Goal: Task Accomplishment & Management: Manage account settings

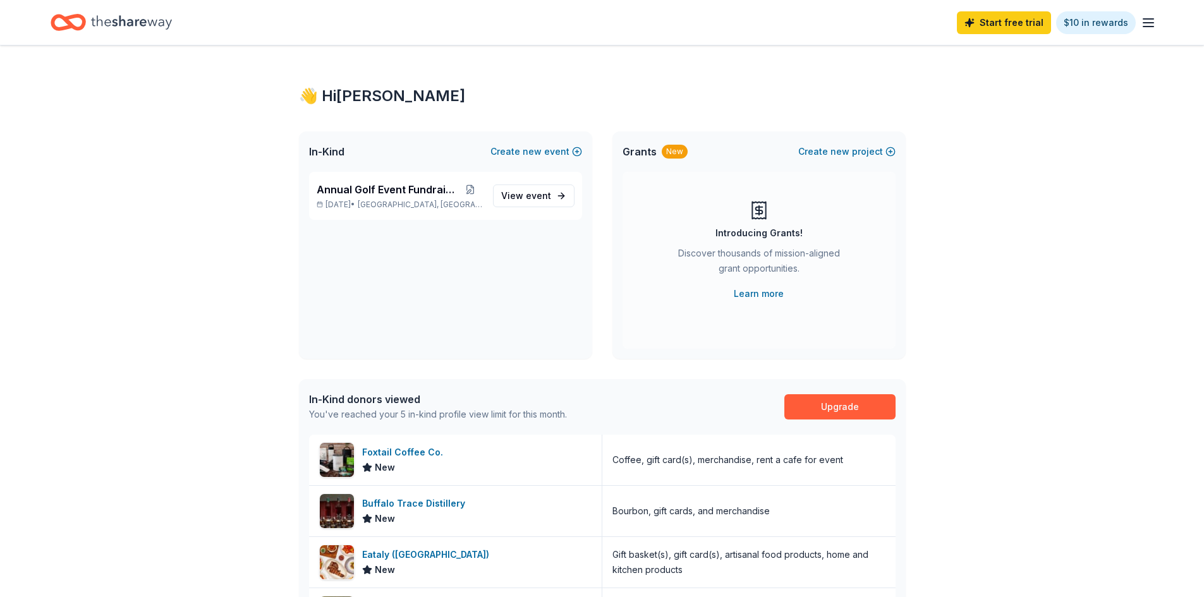
click at [1147, 24] on icon "button" at bounding box center [1148, 22] width 15 height 15
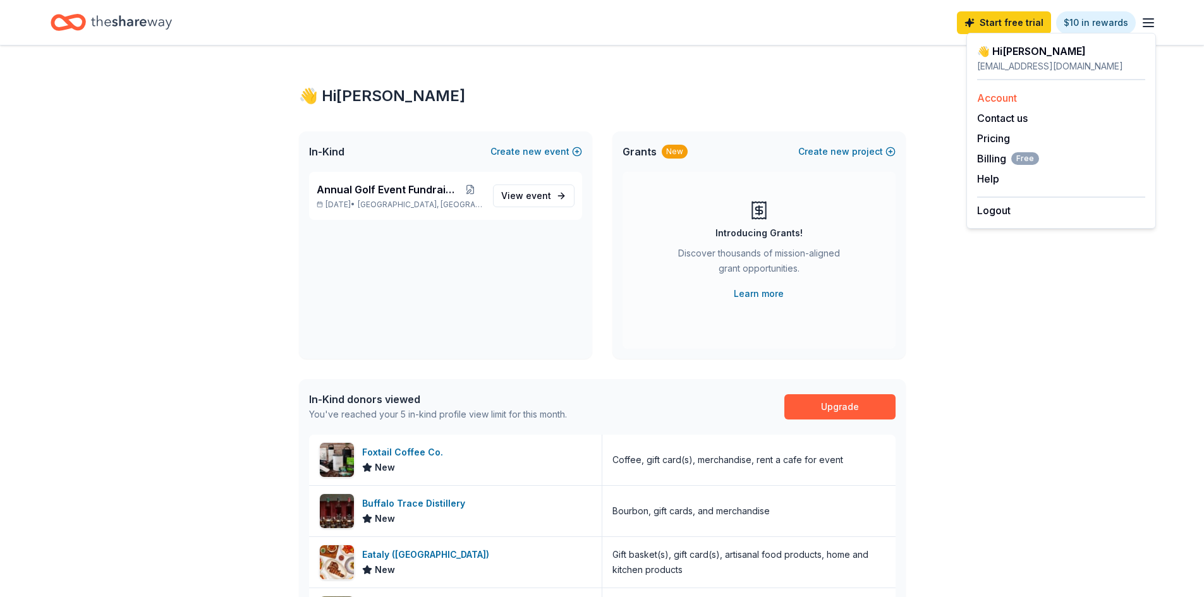
click at [1007, 97] on link "Account" at bounding box center [997, 98] width 40 height 13
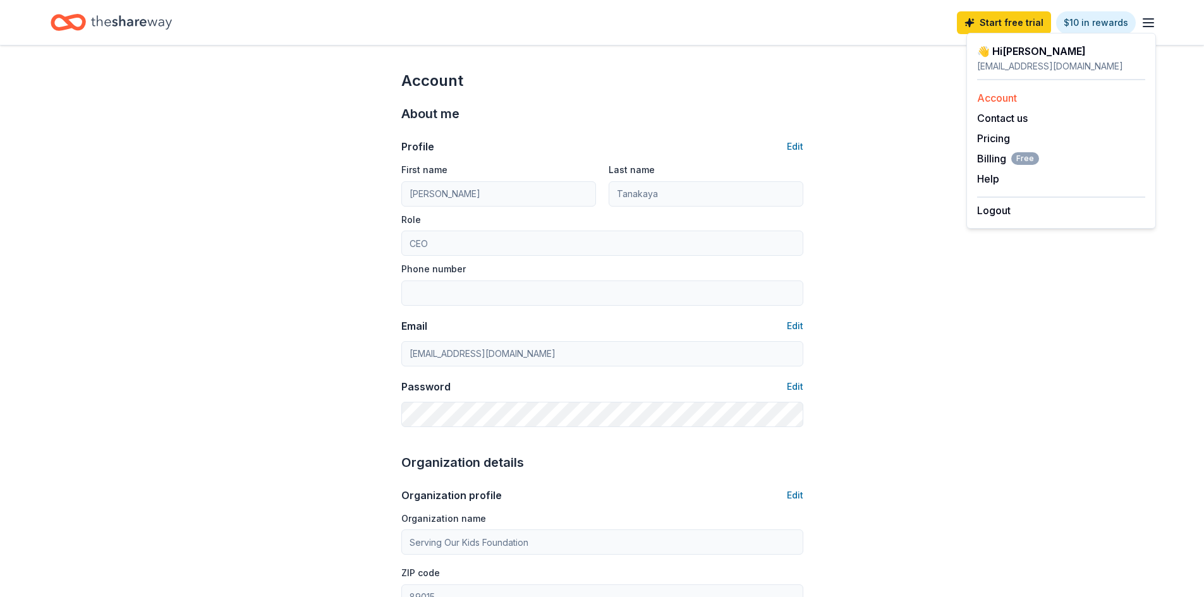
click at [991, 101] on link "Account" at bounding box center [997, 98] width 40 height 13
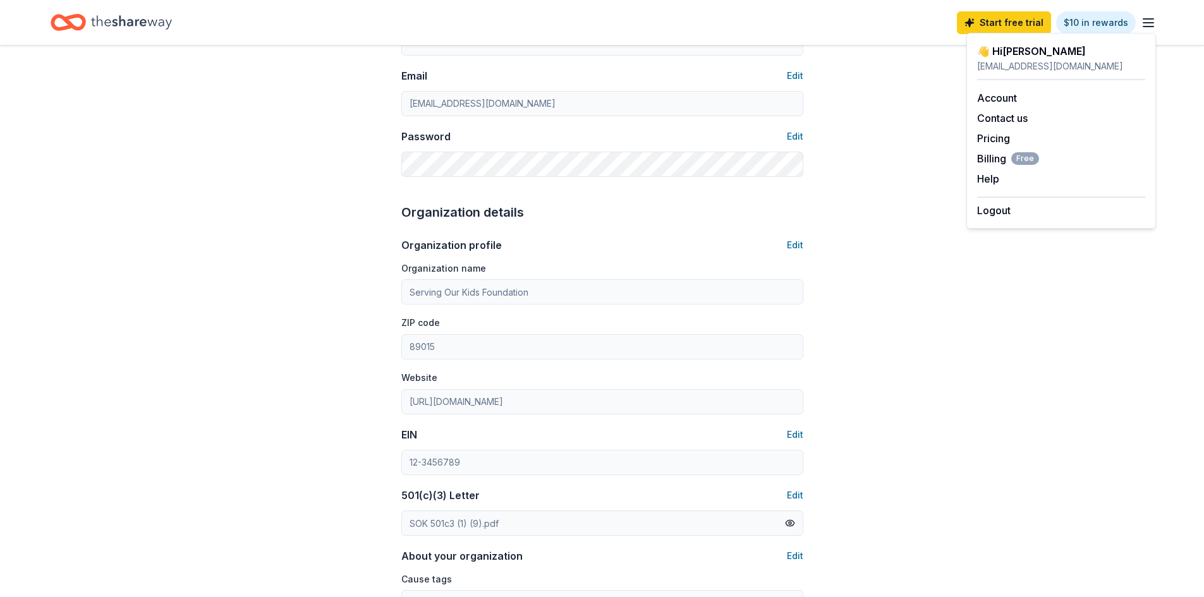
scroll to position [316, 0]
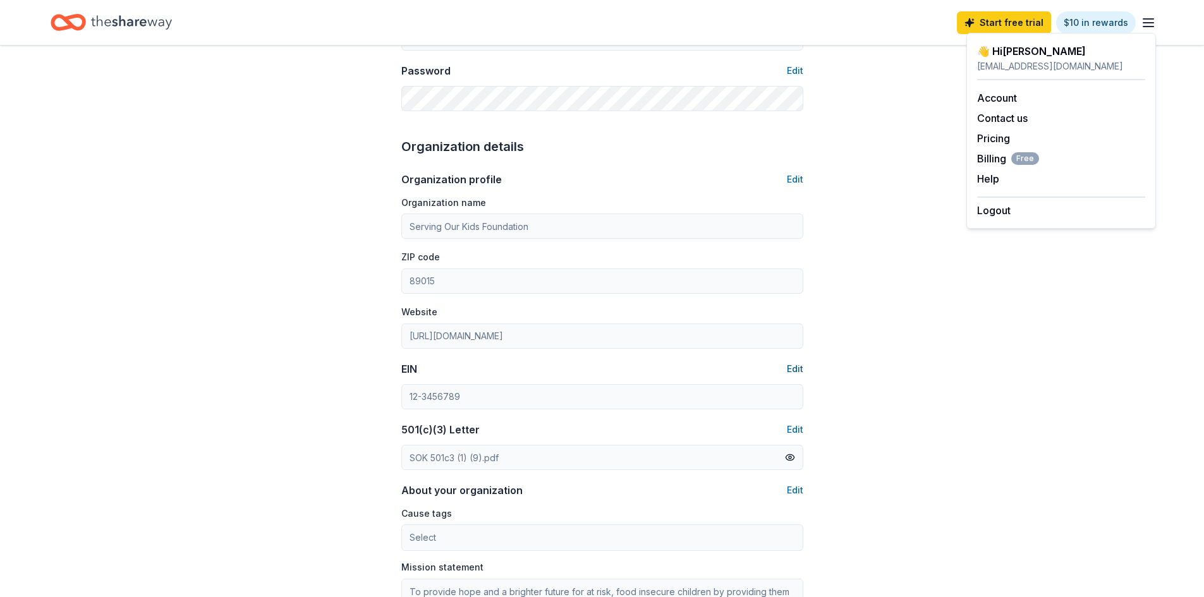
click at [798, 367] on button "Edit" at bounding box center [795, 368] width 16 height 15
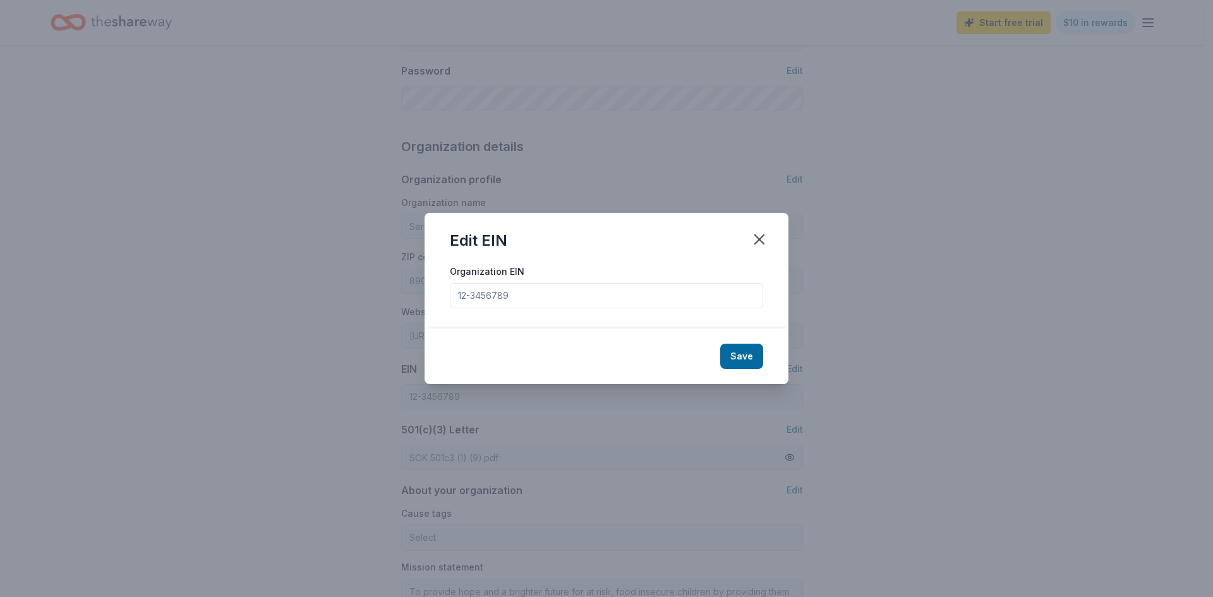
click at [526, 296] on input "Organization EIN" at bounding box center [606, 295] width 313 height 25
click at [762, 239] on icon "button" at bounding box center [760, 240] width 18 height 18
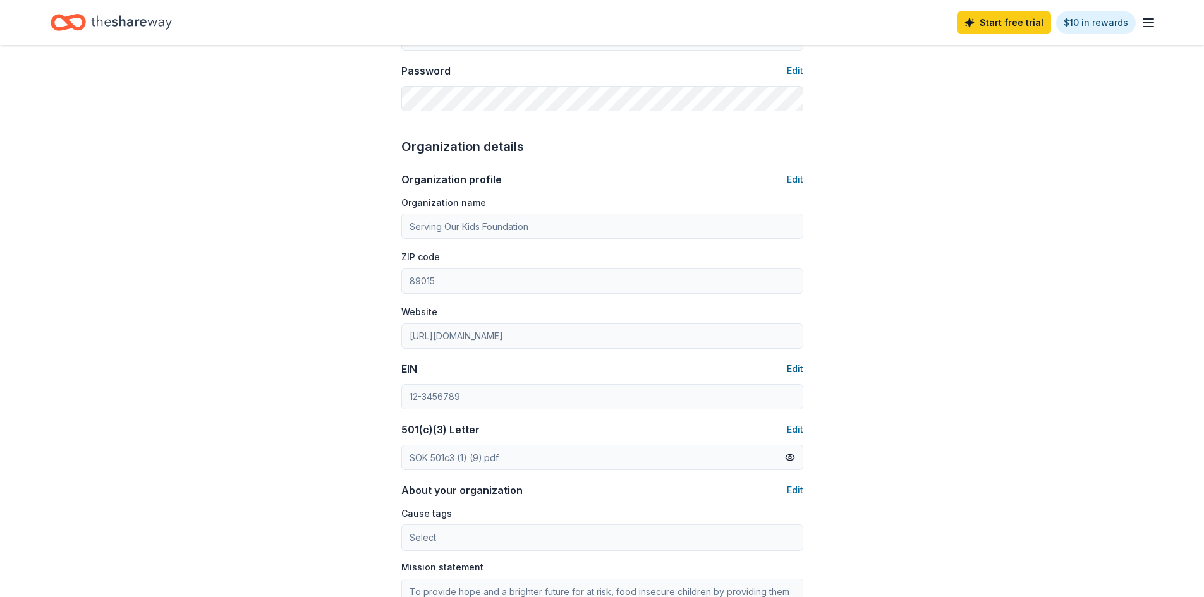
click at [790, 368] on button "Edit" at bounding box center [795, 368] width 16 height 15
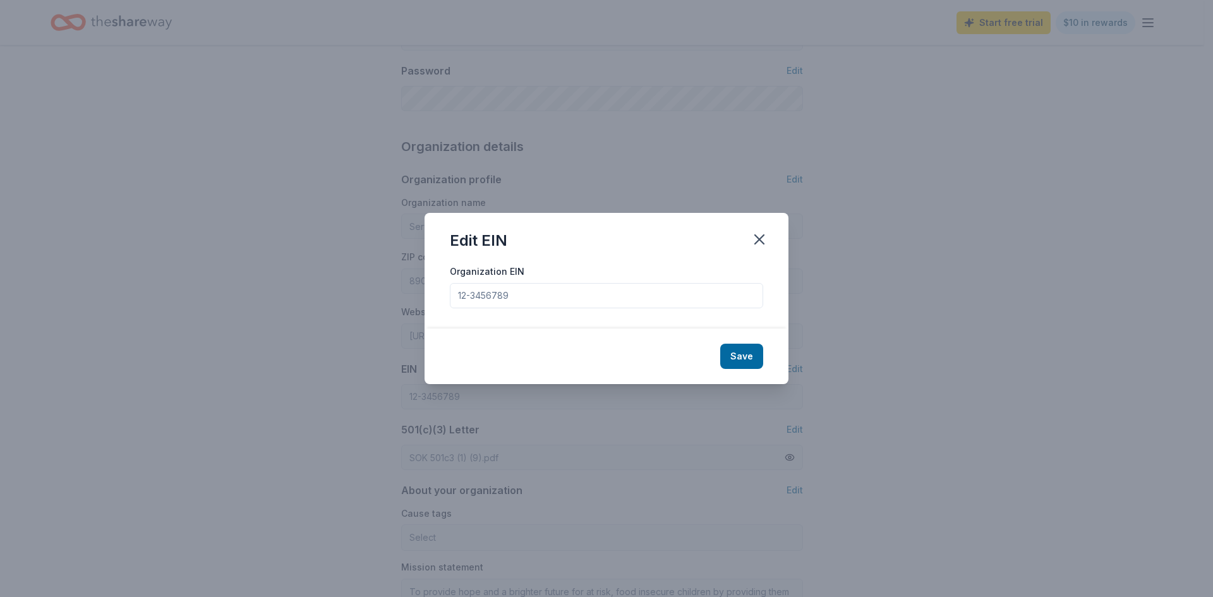
click at [666, 294] on input "Organization EIN" at bounding box center [606, 295] width 313 height 25
drag, startPoint x: 666, startPoint y: 294, endPoint x: 473, endPoint y: 288, distance: 192.9
click at [473, 288] on input "Organization EIN" at bounding box center [606, 295] width 313 height 25
drag, startPoint x: 572, startPoint y: 301, endPoint x: 454, endPoint y: 293, distance: 117.8
click at [451, 298] on input "Organization EIN" at bounding box center [606, 295] width 313 height 25
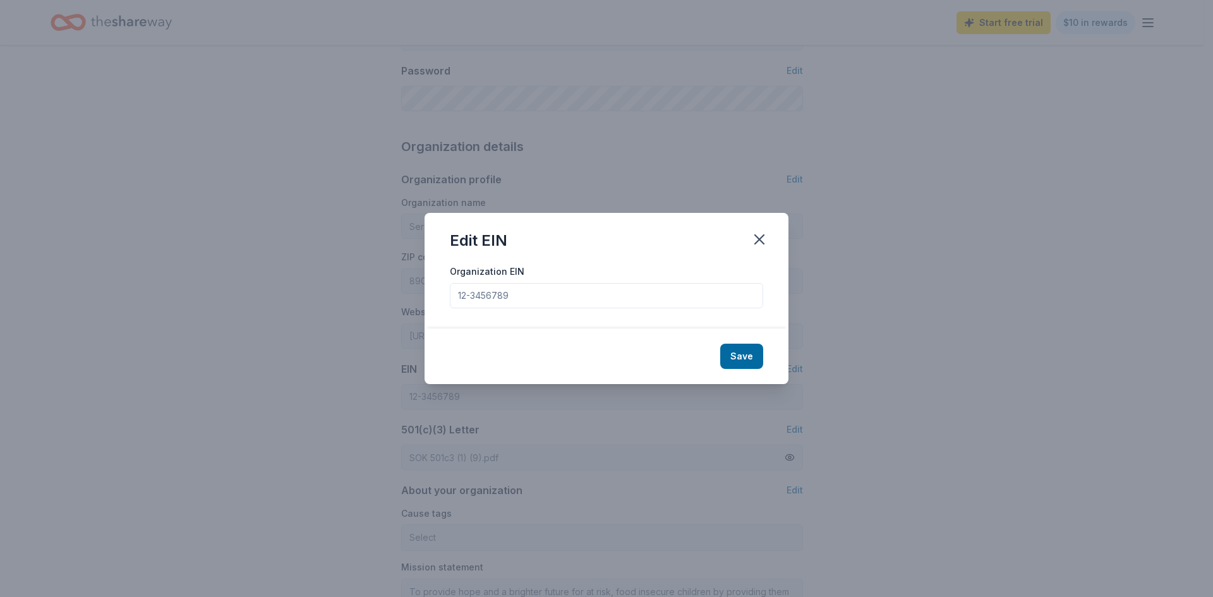
click at [610, 293] on input "Organization EIN" at bounding box center [606, 295] width 313 height 25
type input "30-0747568"
click at [745, 349] on button "Save" at bounding box center [741, 356] width 43 height 25
type input "30-0747568"
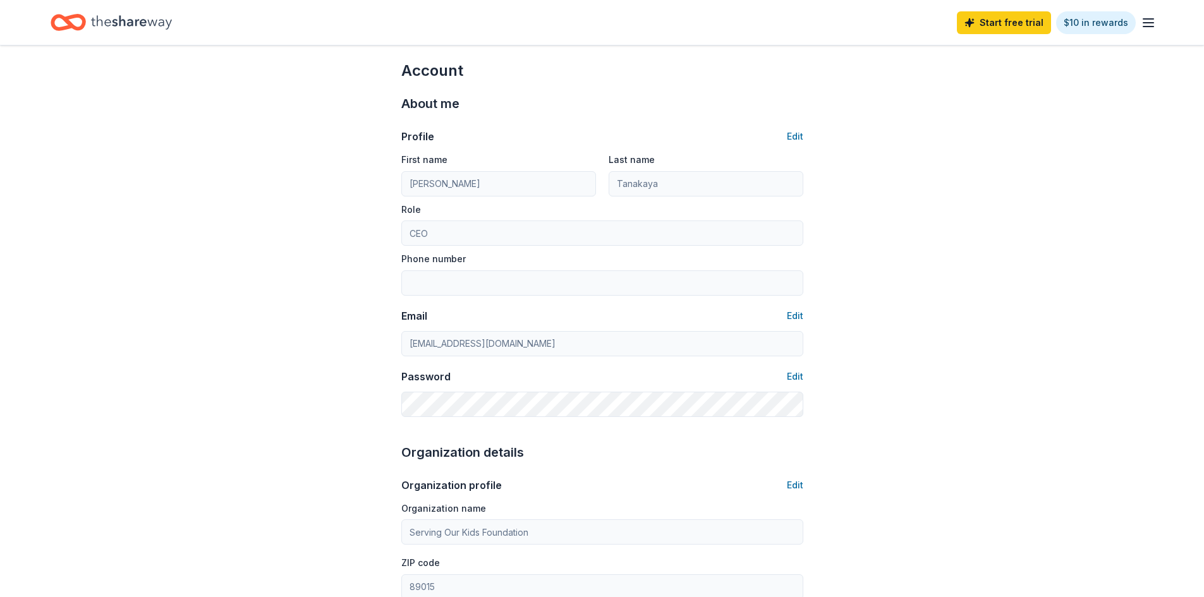
scroll to position [0, 0]
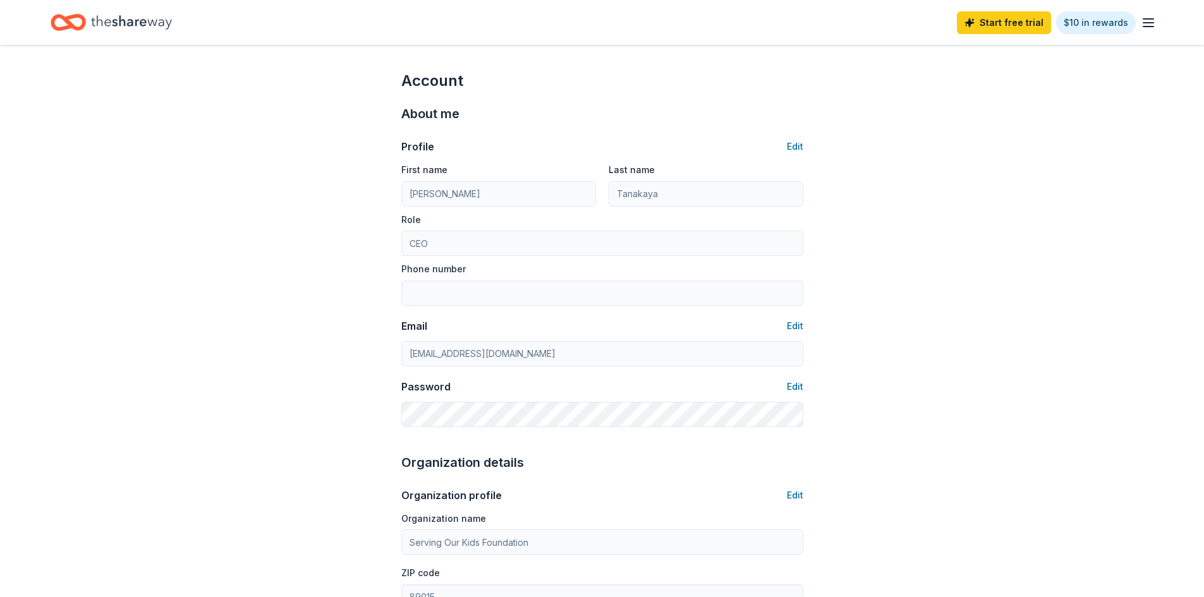
click at [1146, 25] on icon "button" at bounding box center [1148, 22] width 15 height 15
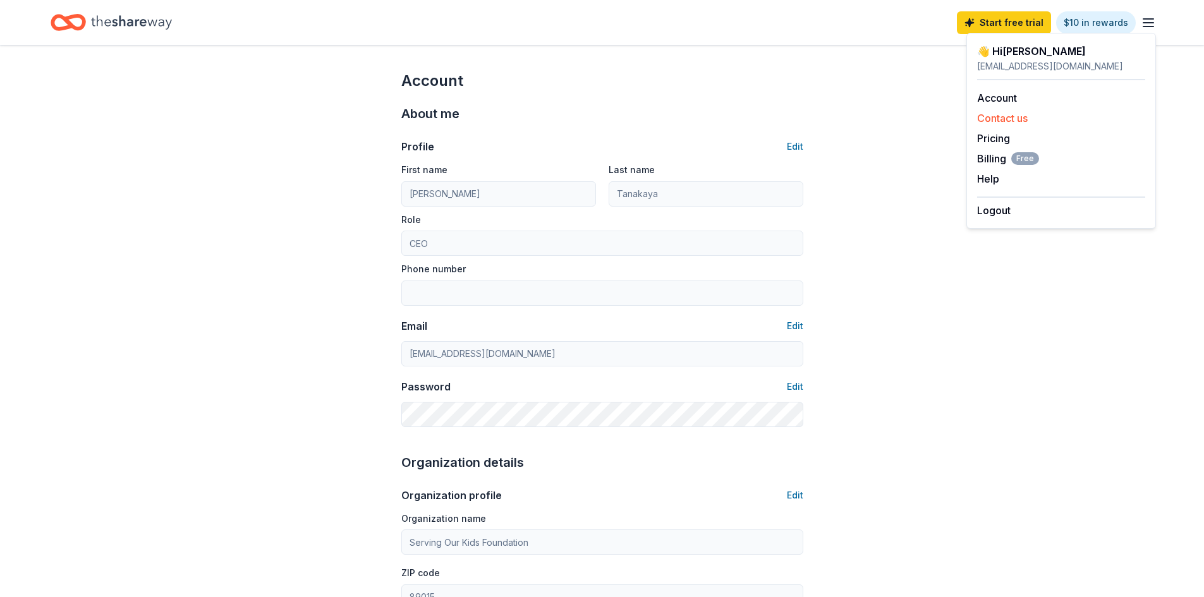
click at [1022, 116] on button "Contact us" at bounding box center [1002, 118] width 51 height 15
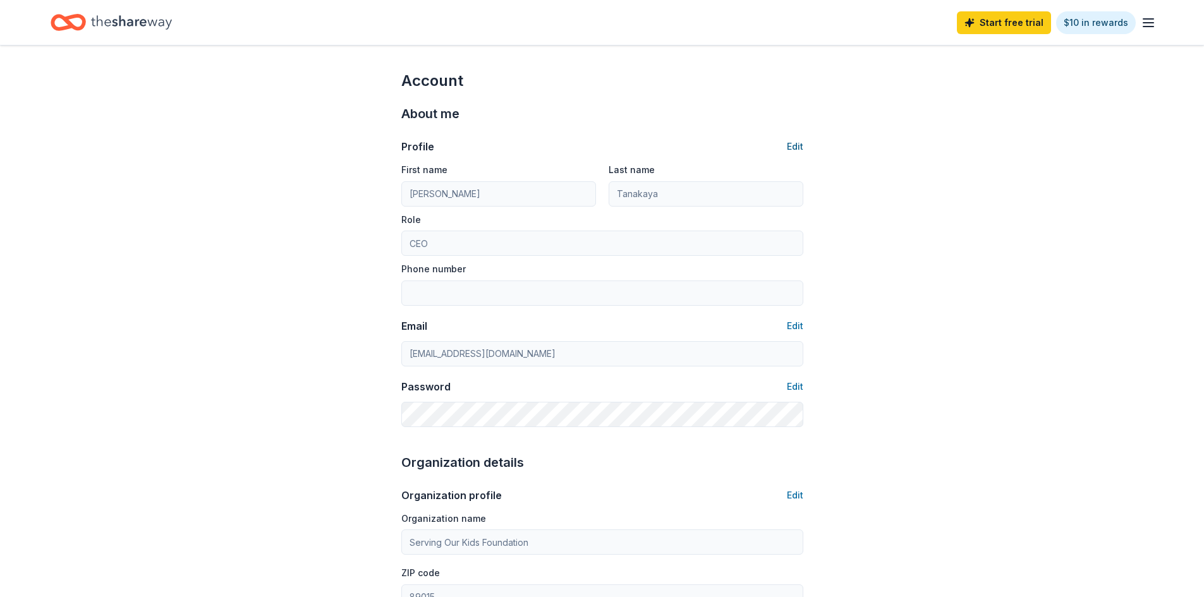
click at [799, 147] on button "Edit" at bounding box center [795, 146] width 16 height 15
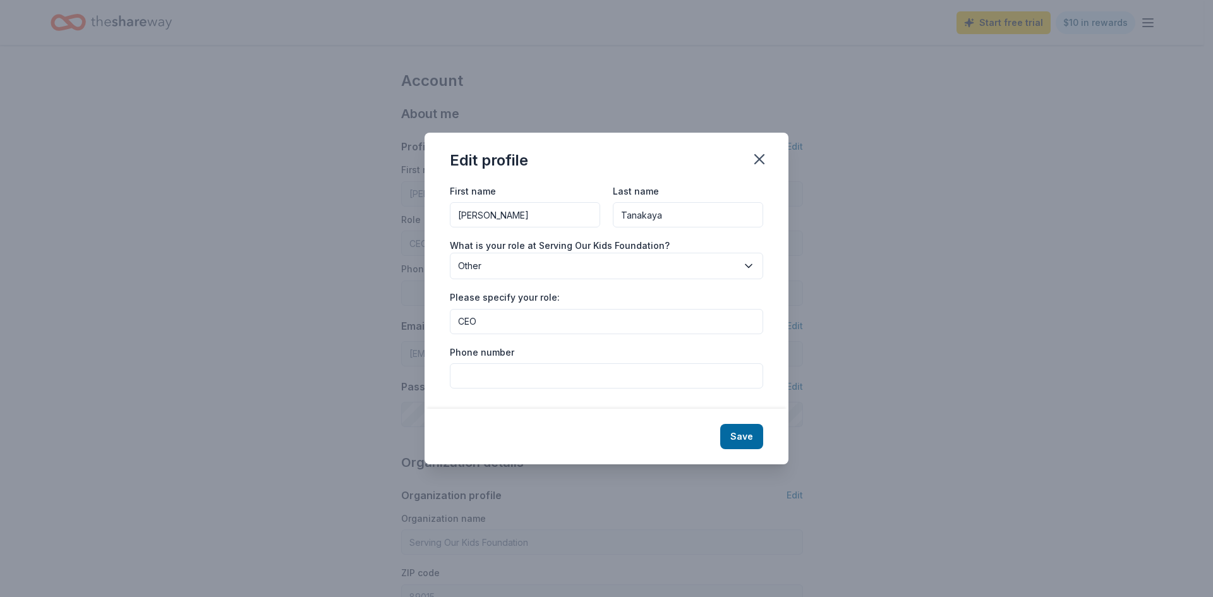
drag, startPoint x: 579, startPoint y: 377, endPoint x: 586, endPoint y: 377, distance: 7.0
click at [583, 377] on input "Phone number" at bounding box center [606, 375] width 313 height 25
type input "(616) 916-9498"
click at [743, 429] on button "Save" at bounding box center [741, 436] width 43 height 25
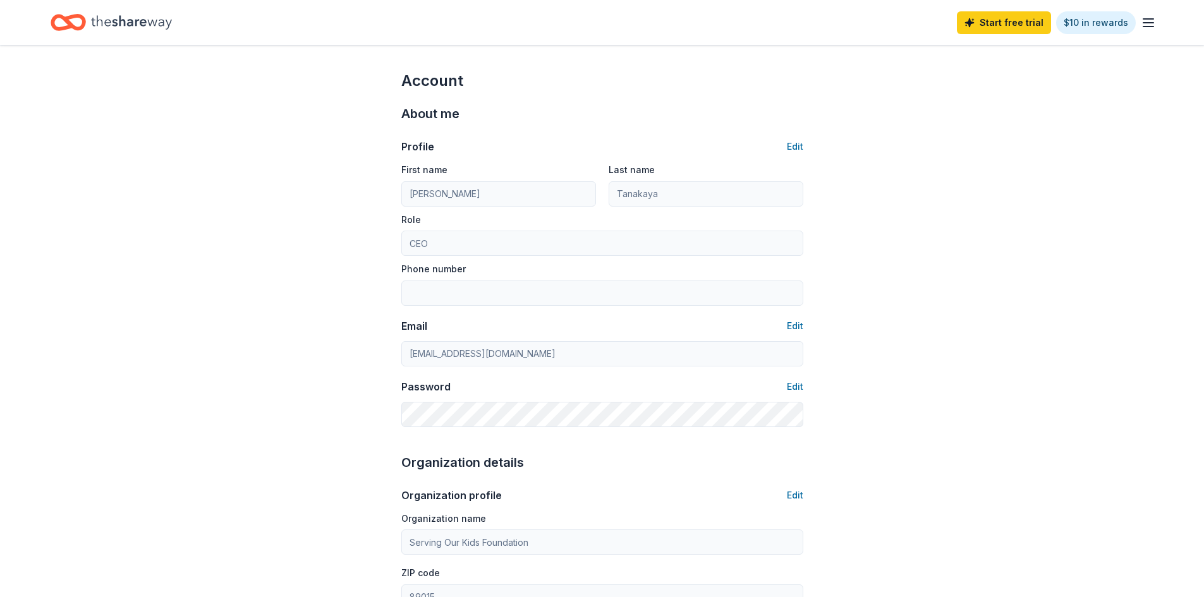
type input "(616) 916-9498"
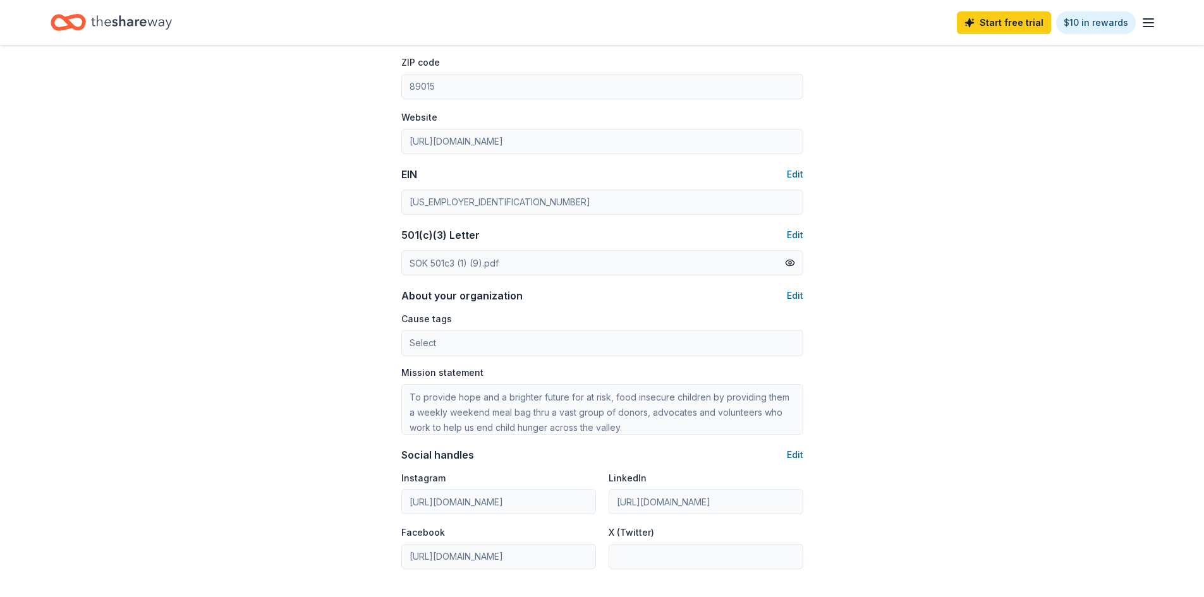
scroll to position [506, 0]
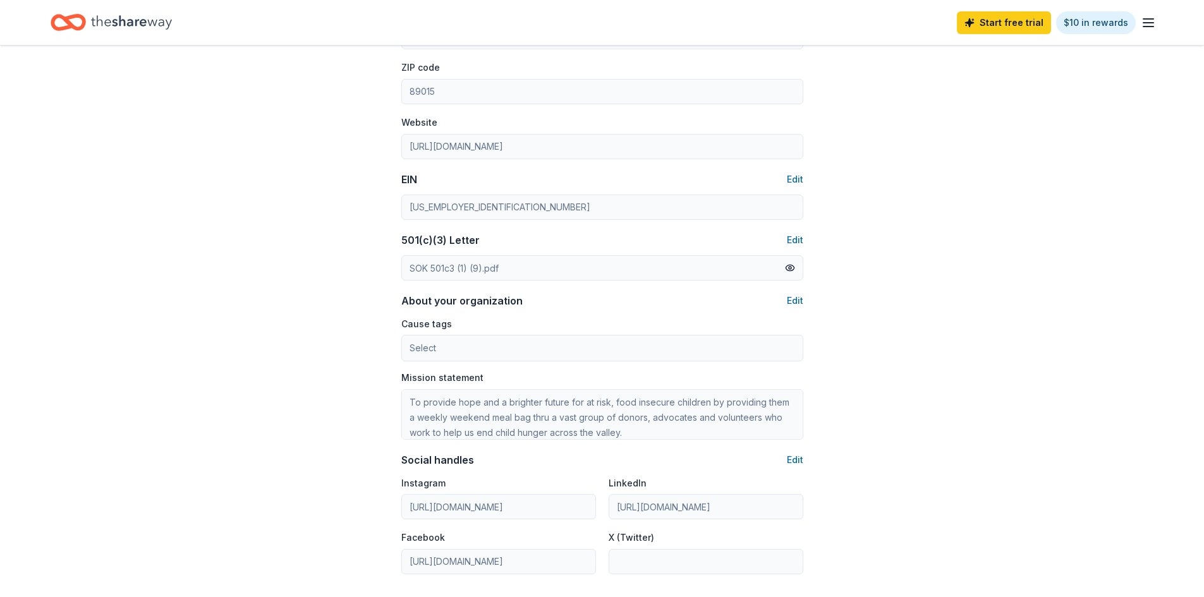
click at [1145, 21] on icon "button" at bounding box center [1148, 22] width 15 height 15
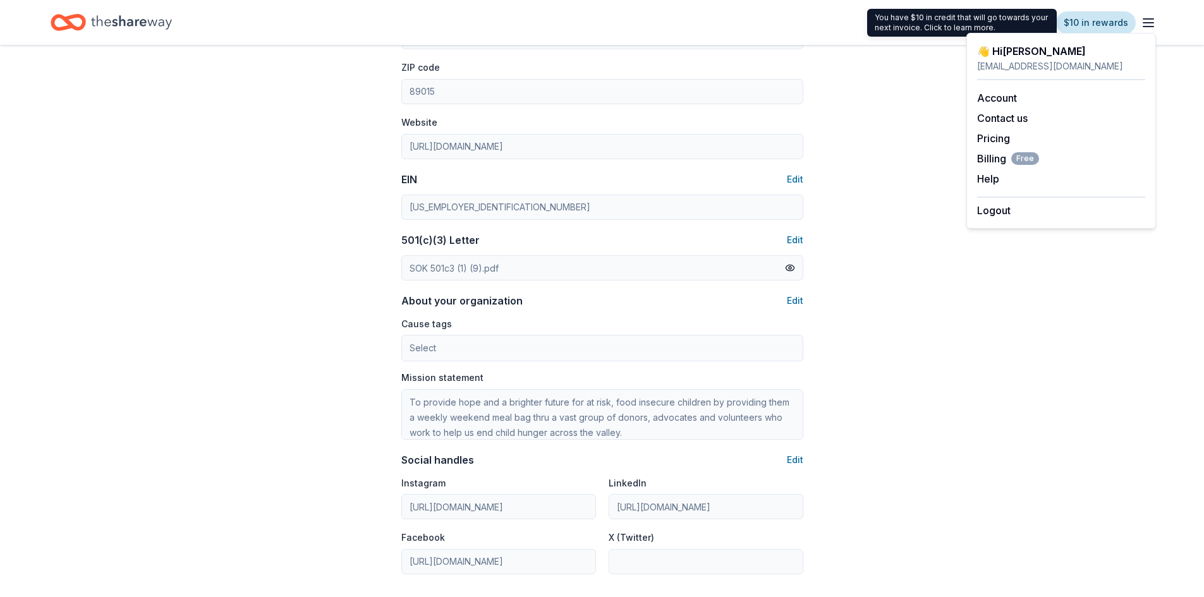
click at [1105, 18] on link "$10 in rewards" at bounding box center [1096, 22] width 80 height 23
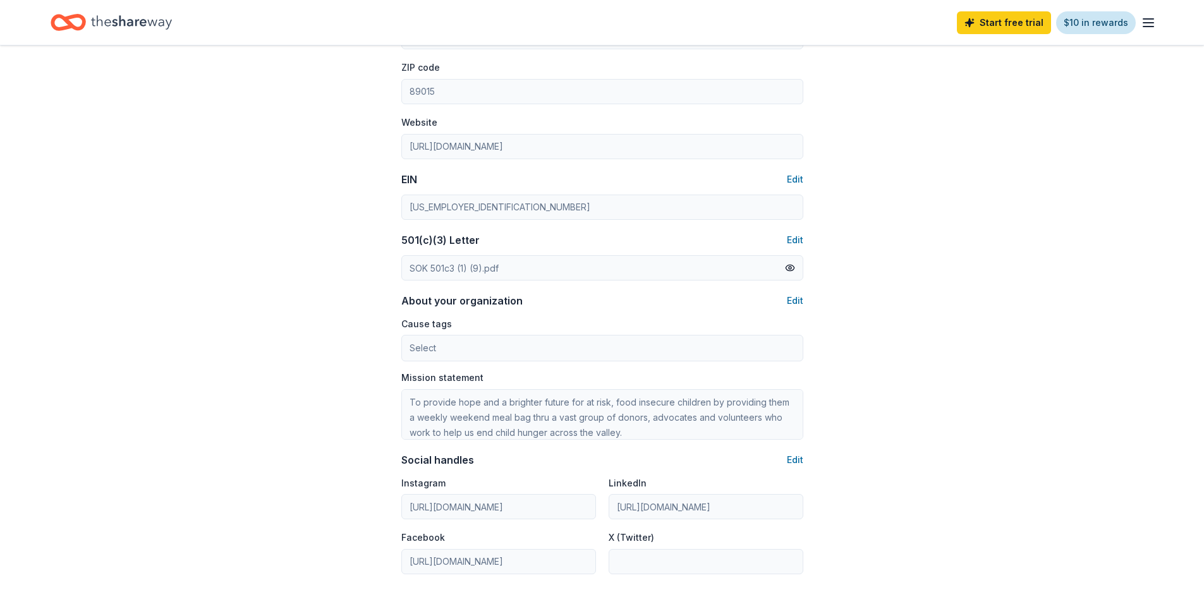
click at [1096, 26] on link "$10 in rewards" at bounding box center [1096, 22] width 80 height 23
drag, startPoint x: 1096, startPoint y: 23, endPoint x: 1100, endPoint y: 49, distance: 26.1
click at [1095, 24] on link "$10 in rewards" at bounding box center [1096, 22] width 80 height 23
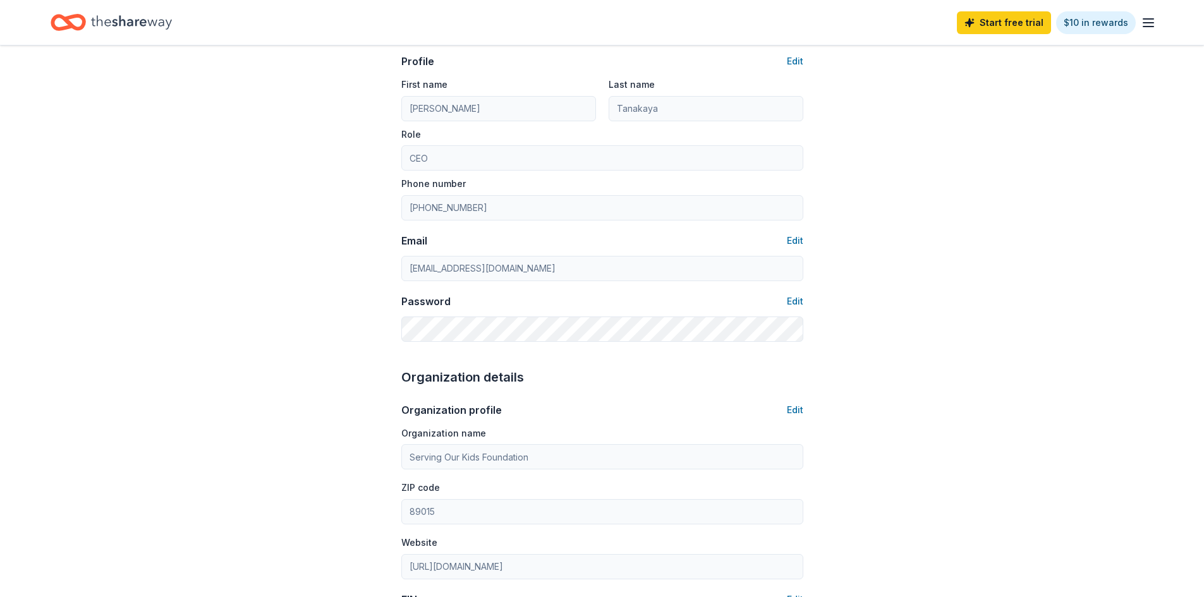
scroll to position [0, 0]
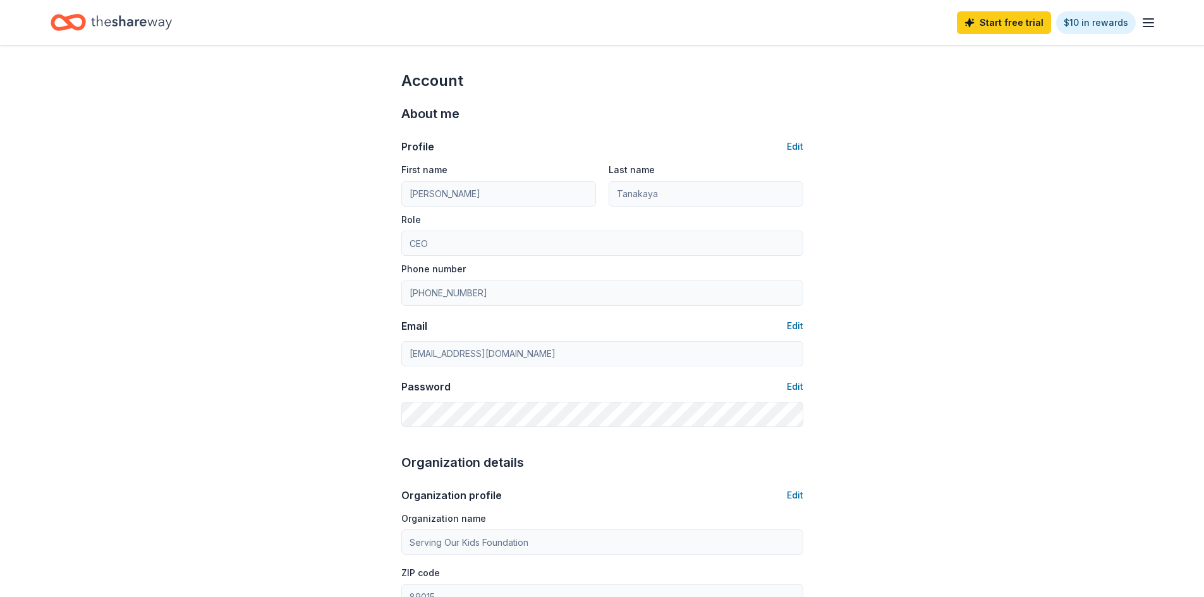
click at [1146, 21] on icon "button" at bounding box center [1148, 22] width 15 height 15
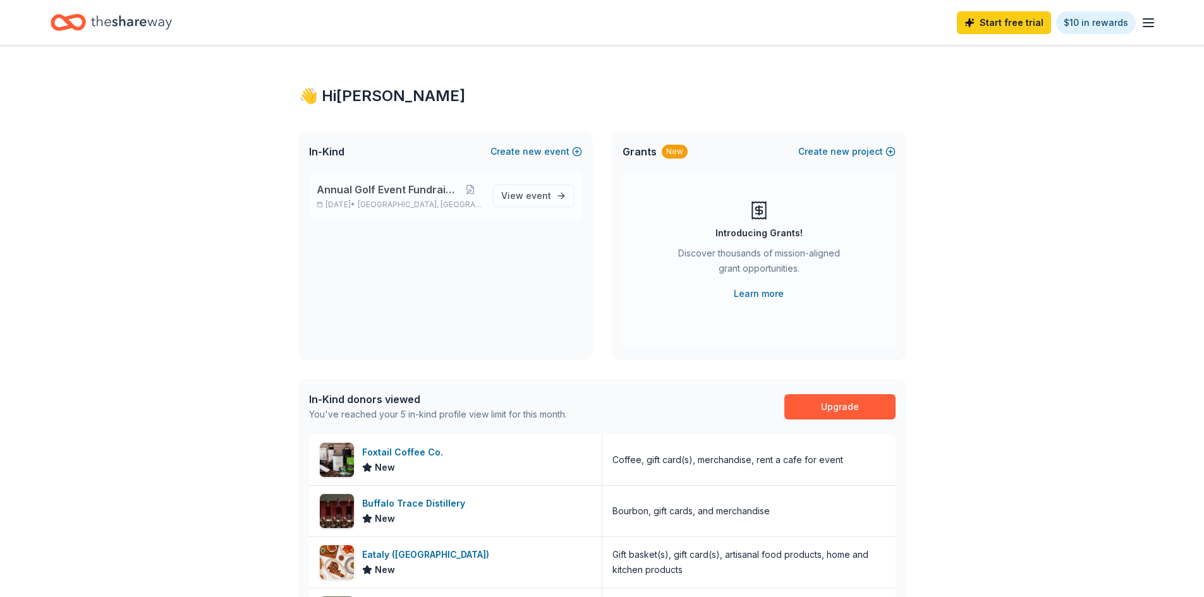
click at [373, 194] on span "Annual Golf Event Fundraiser" at bounding box center [388, 189] width 142 height 15
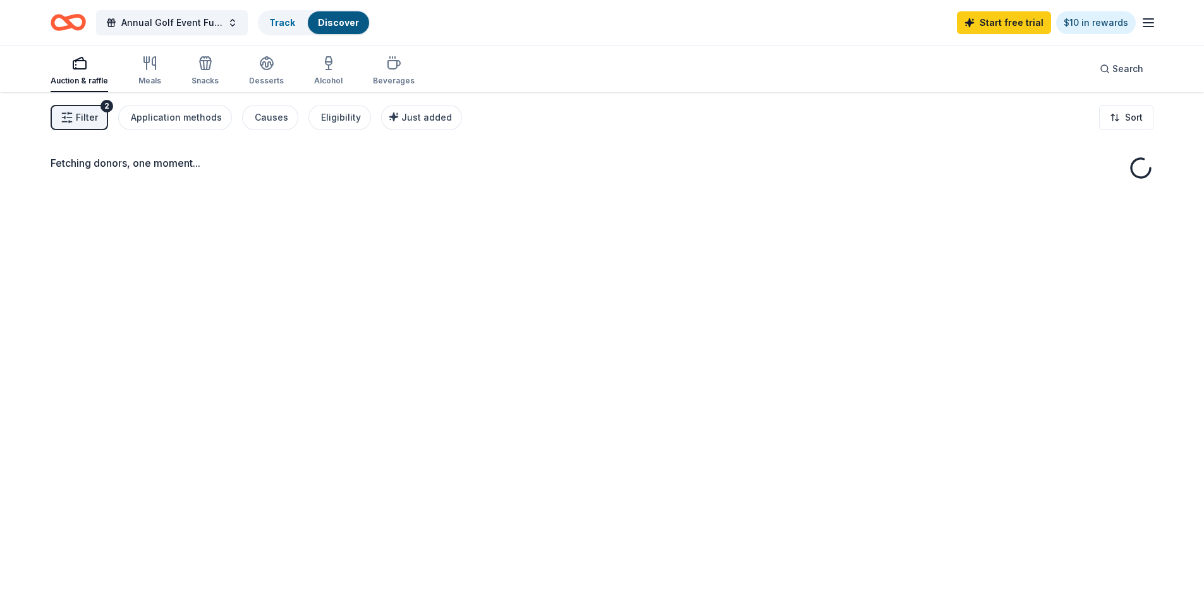
click at [515, 197] on div "Fetching donors, one moment..." at bounding box center [602, 390] width 1204 height 597
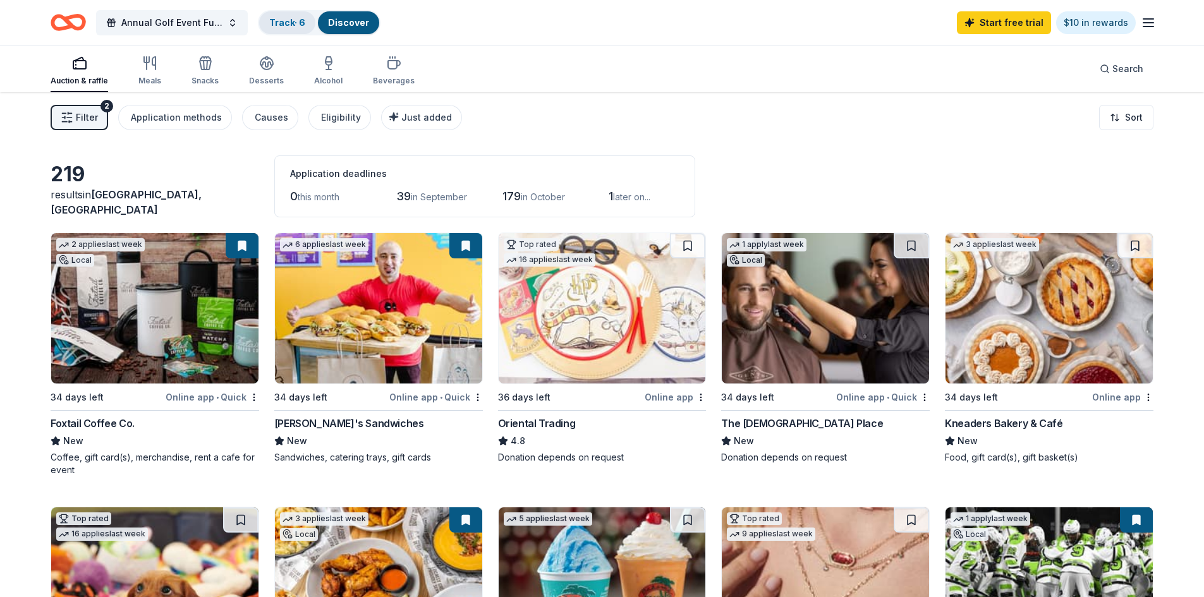
click at [286, 23] on link "Track · 6" at bounding box center [287, 22] width 36 height 11
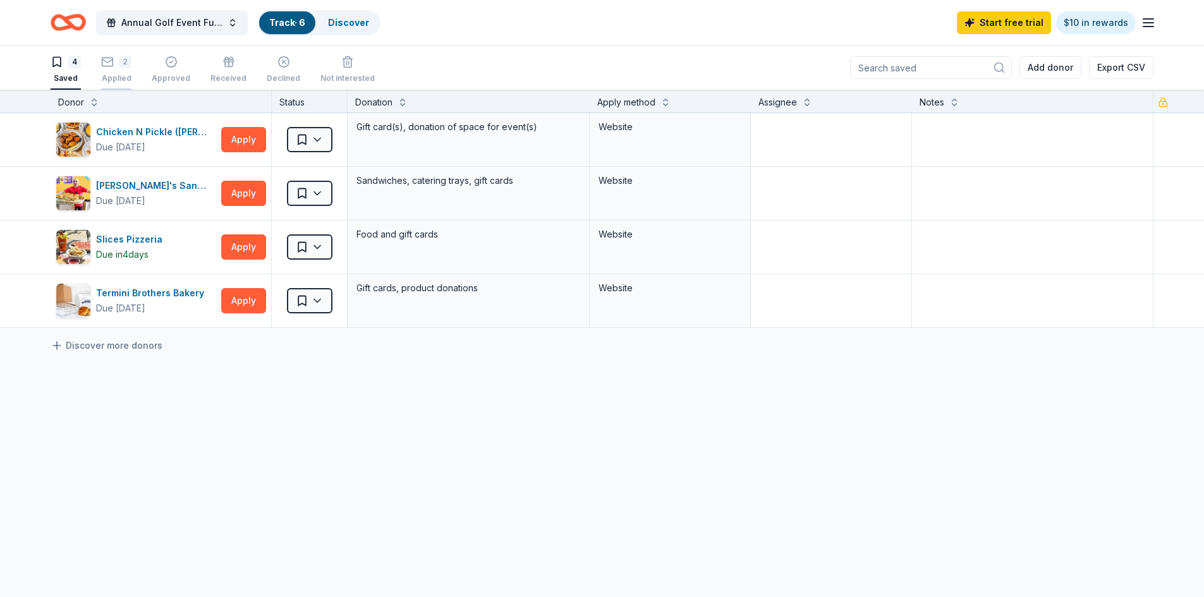
click at [120, 73] on div "2 Applied" at bounding box center [116, 70] width 30 height 28
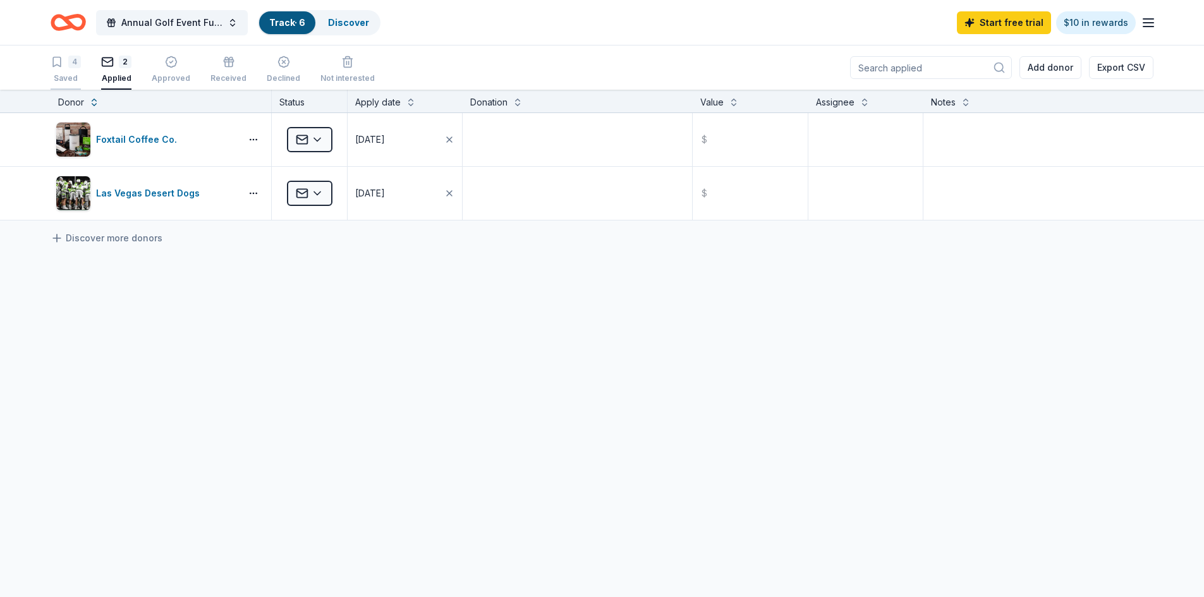
click at [72, 63] on div "4" at bounding box center [74, 62] width 13 height 13
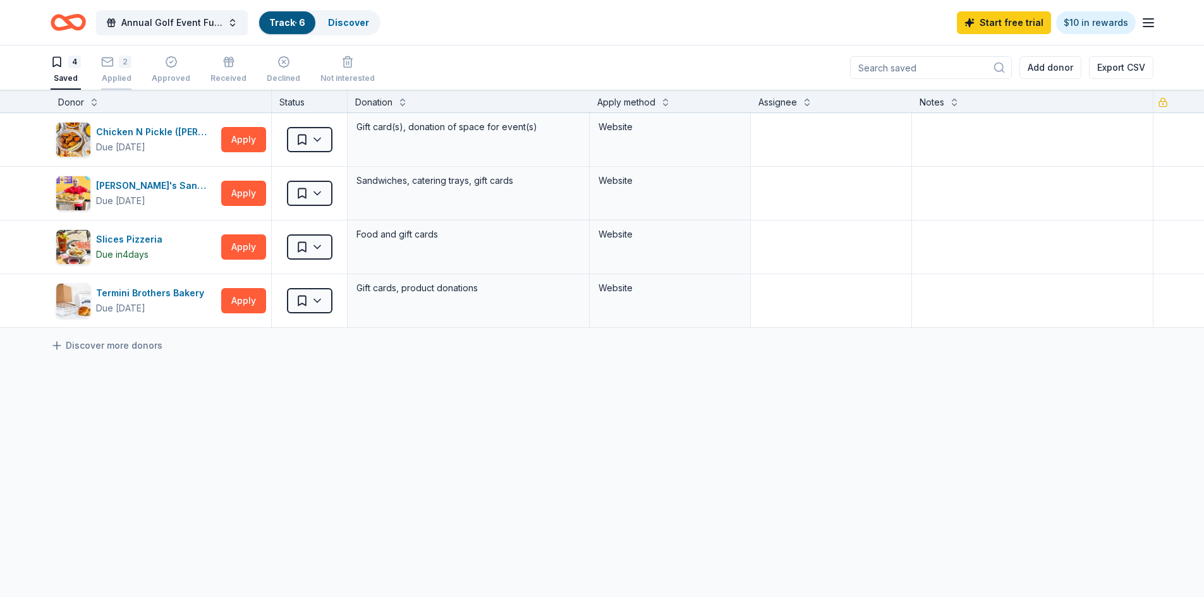
click at [119, 69] on div "2 Applied" at bounding box center [116, 70] width 30 height 28
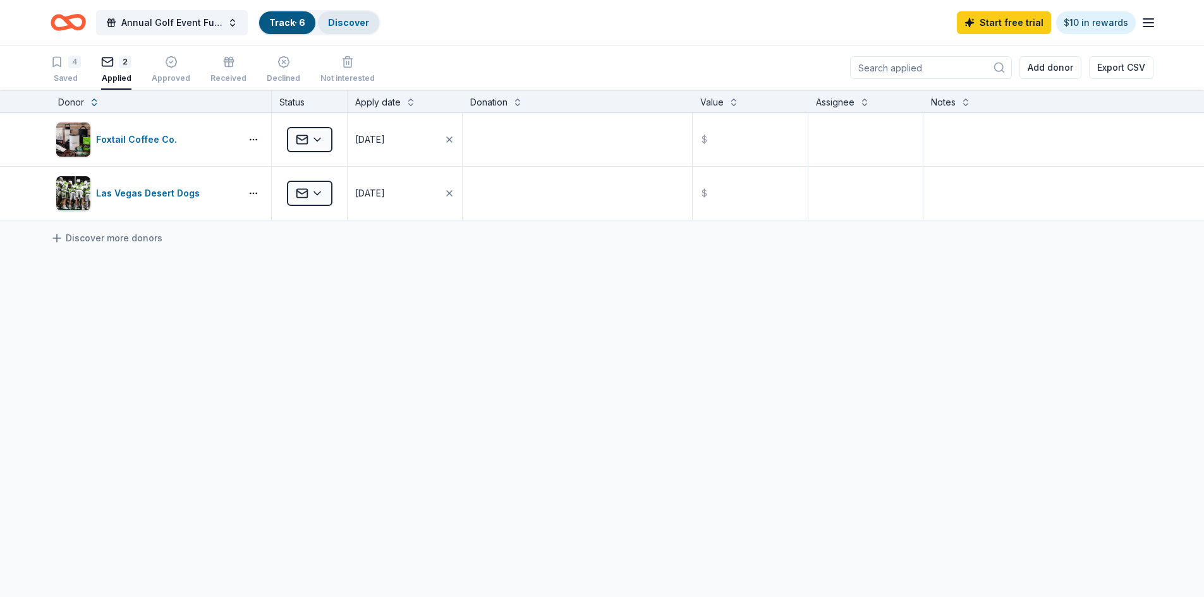
click at [358, 24] on link "Discover" at bounding box center [348, 22] width 41 height 11
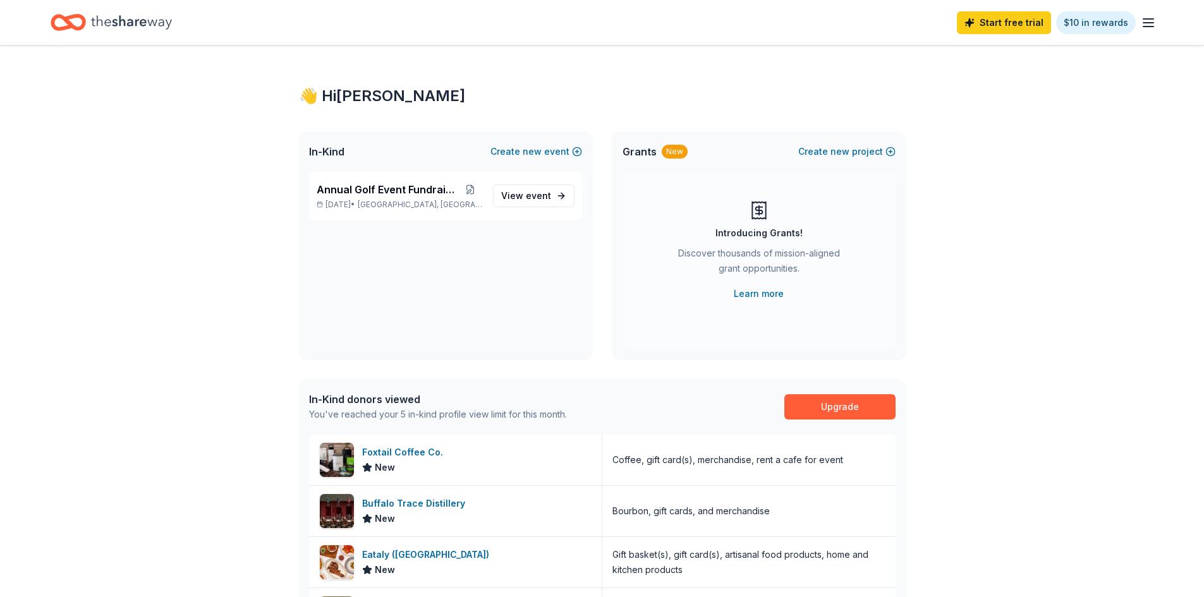
drag, startPoint x: 1141, startPoint y: 21, endPoint x: 1148, endPoint y: 15, distance: 9.5
click at [1143, 19] on icon "button" at bounding box center [1148, 22] width 15 height 15
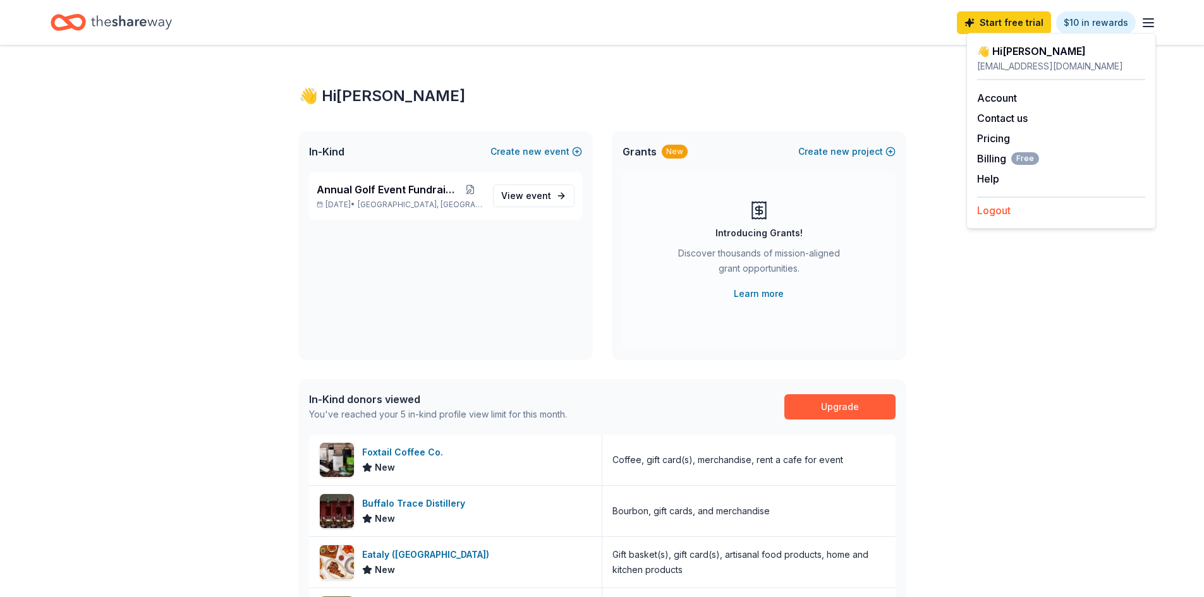
click at [983, 214] on button "Logout" at bounding box center [993, 210] width 33 height 15
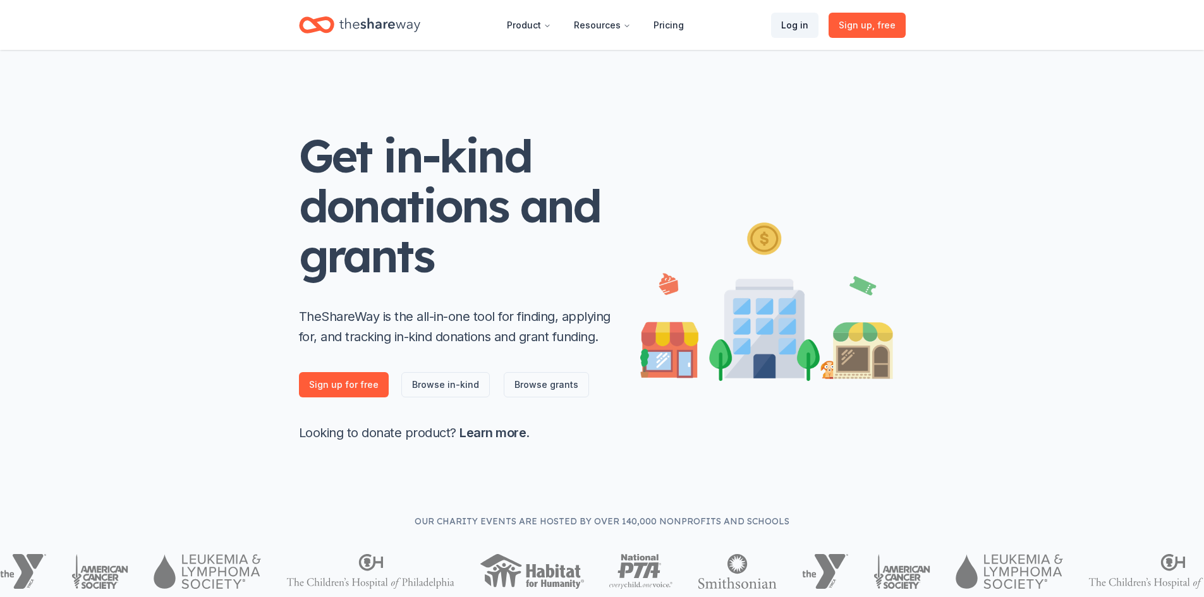
click at [799, 27] on link "Log in" at bounding box center [794, 25] width 47 height 25
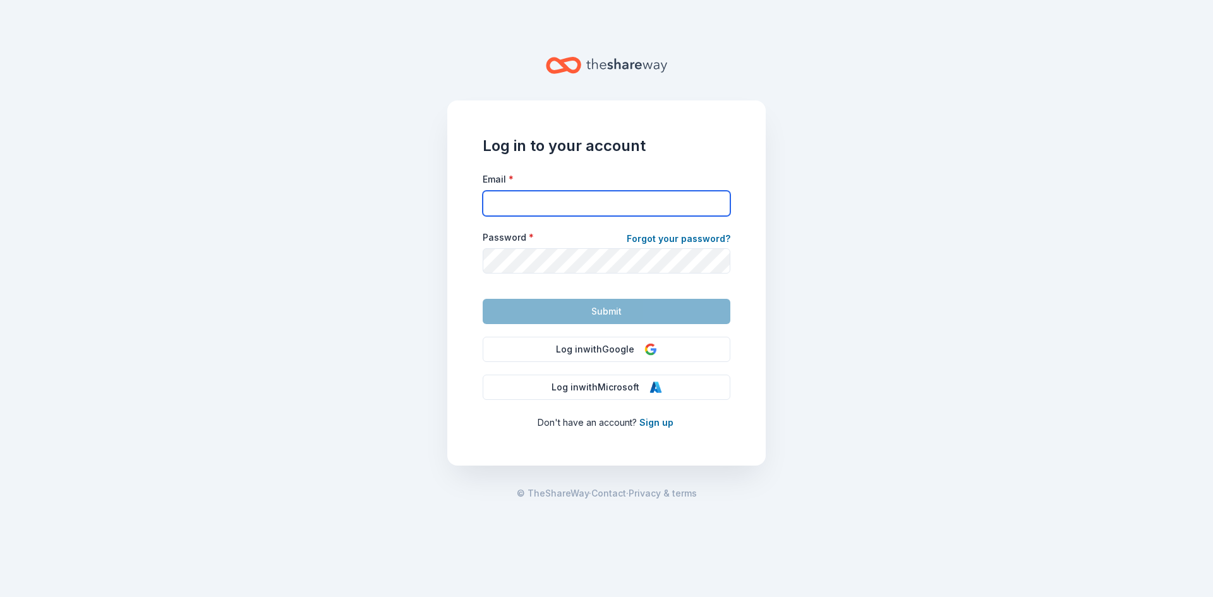
click at [597, 202] on input "Email *" at bounding box center [607, 203] width 248 height 25
type input "info@invisibleenemy.org"
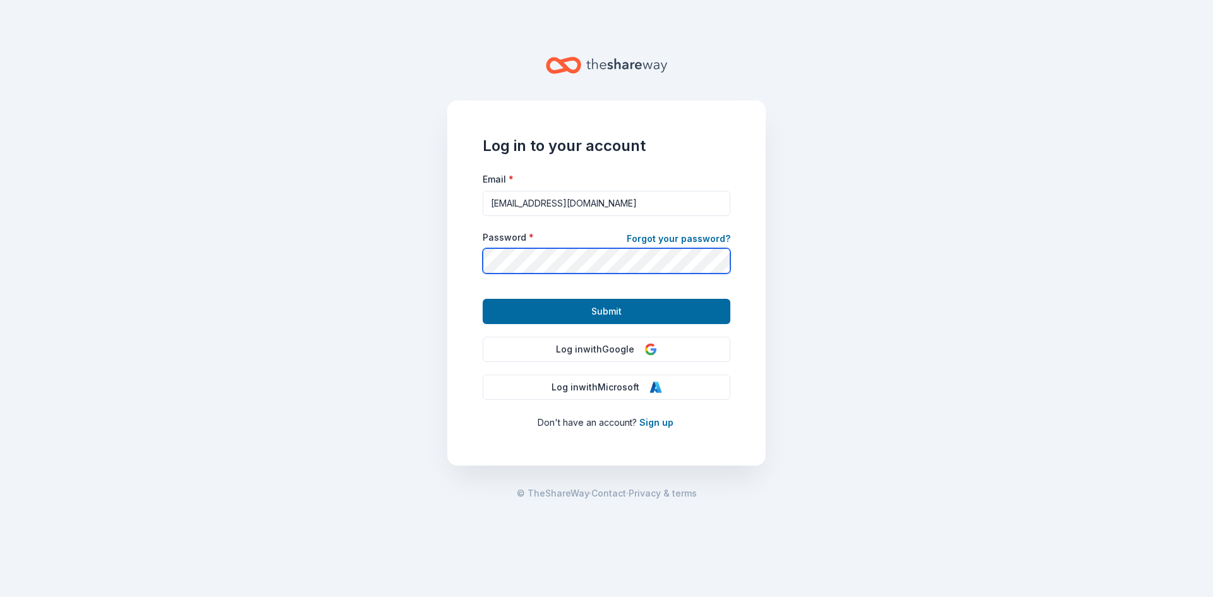
click at [483, 299] on button "Submit" at bounding box center [607, 311] width 248 height 25
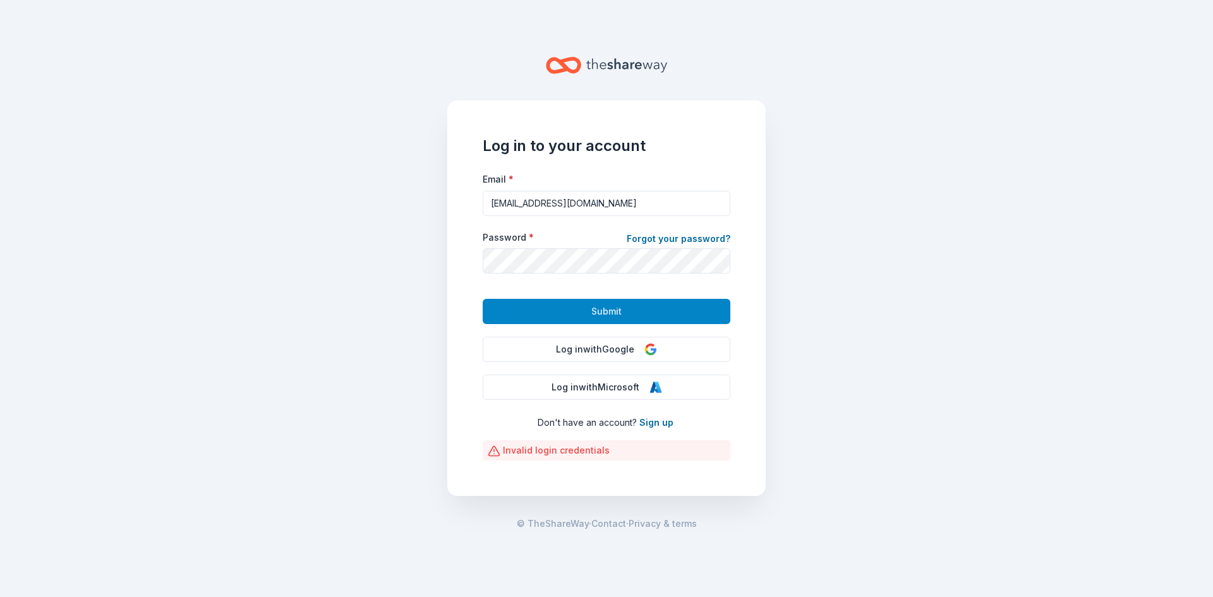
click at [561, 309] on button "Submit" at bounding box center [607, 311] width 248 height 25
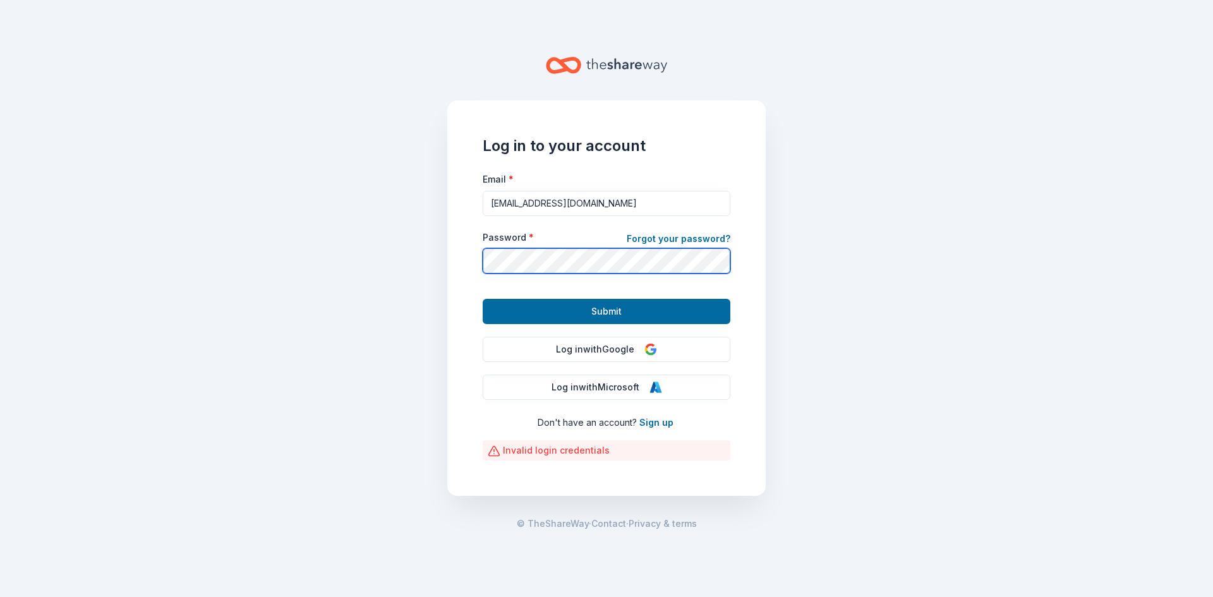
click at [457, 278] on div "Log in to your account Email * info@invisibleenemy.org Password * Forgot your p…" at bounding box center [606, 298] width 318 height 396
click at [483, 299] on button "Submit" at bounding box center [607, 311] width 248 height 25
drag, startPoint x: 641, startPoint y: 493, endPoint x: 658, endPoint y: 491, distance: 17.2
click at [653, 491] on div "Log in to your account Email * info@invisibleenemy.org Password * Forgot your p…" at bounding box center [606, 298] width 318 height 396
click at [382, 262] on main "Log in to your account Email * info@invisibleenemy.org Password * Forgot your p…" at bounding box center [606, 298] width 1213 height 597
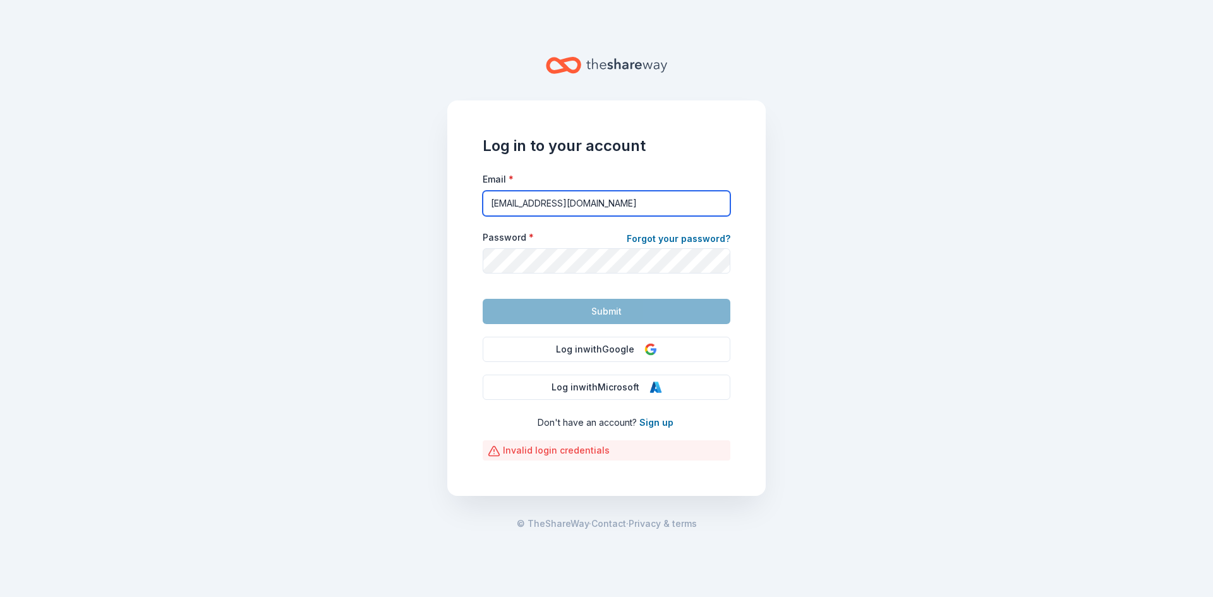
click at [549, 207] on input "info@invisibleenemy.org" at bounding box center [607, 203] width 248 height 25
drag, startPoint x: 599, startPoint y: 203, endPoint x: 393, endPoint y: 242, distance: 209.7
click at [393, 242] on main "Log in to your account Email * info@invisibleenemy.org Password * Forgot your p…" at bounding box center [606, 298] width 1213 height 597
